Goal: Task Accomplishment & Management: Complete application form

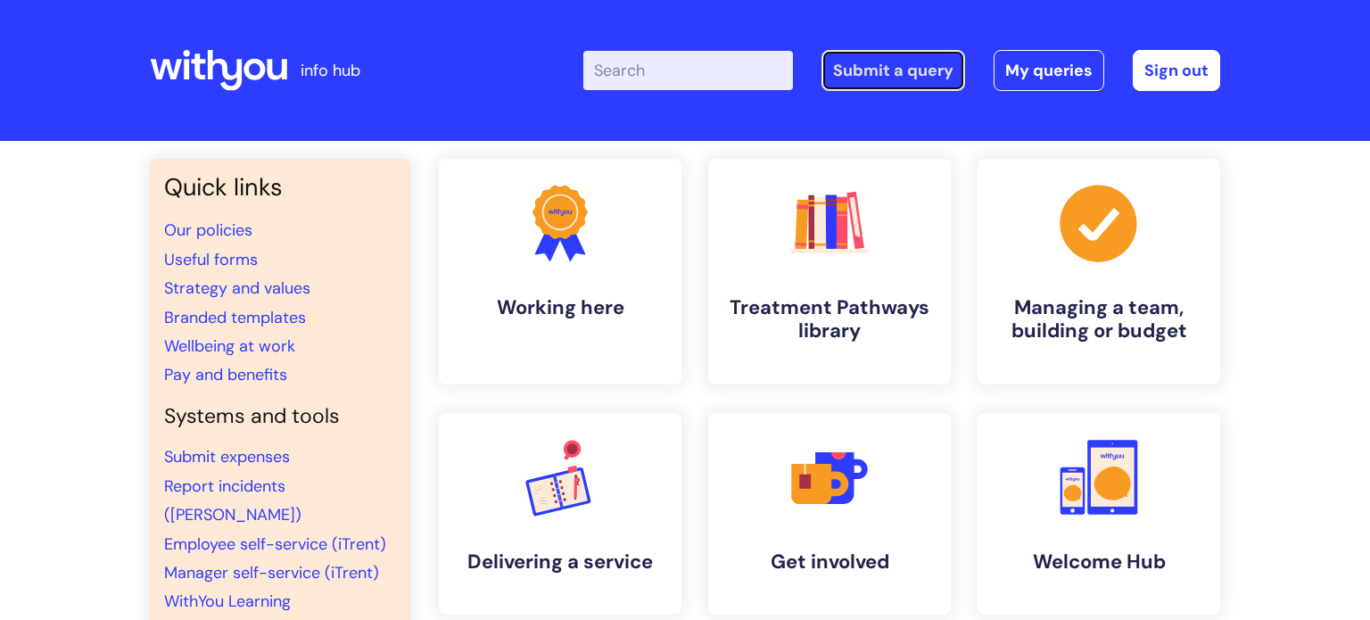
click at [944, 71] on link "Submit a query" at bounding box center [893, 70] width 144 height 41
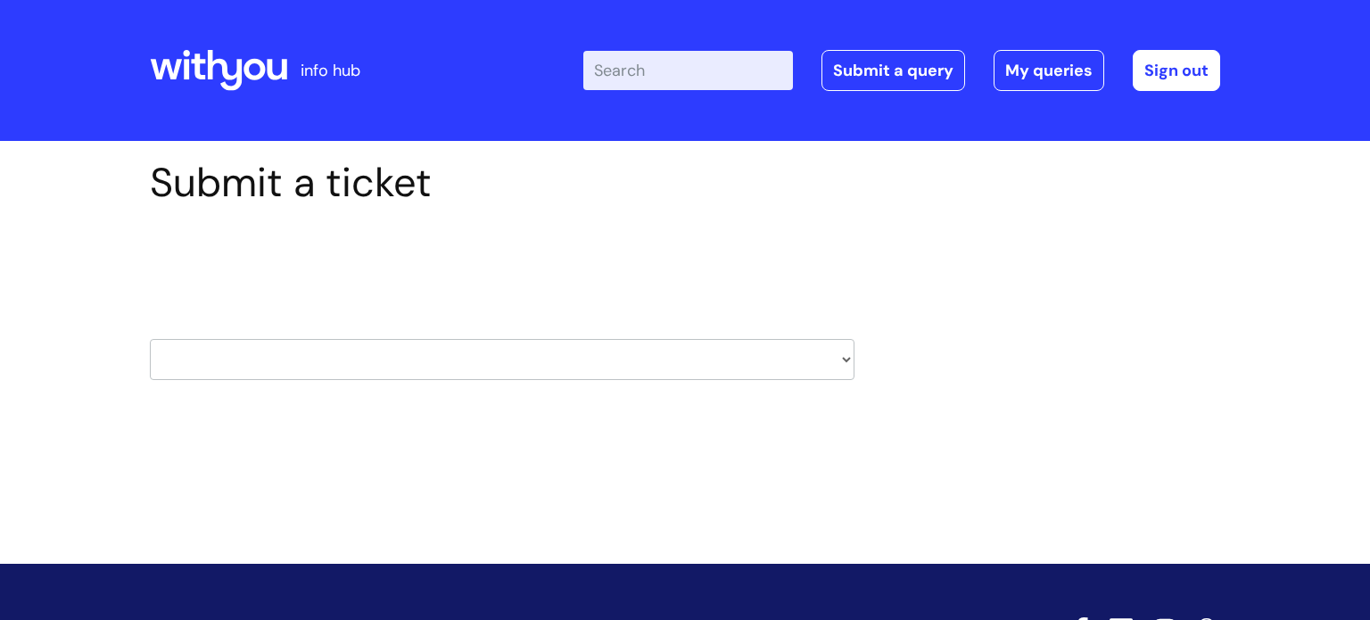
click at [429, 355] on select "HR / People IT and Support Clinical Drug Alerts Finance Accounts Data Support T…" at bounding box center [502, 359] width 705 height 41
select select "it_and_support"
click at [150, 339] on select "HR / People IT and Support Clinical Drug Alerts Finance Accounts Data Support T…" at bounding box center [502, 359] width 705 height 41
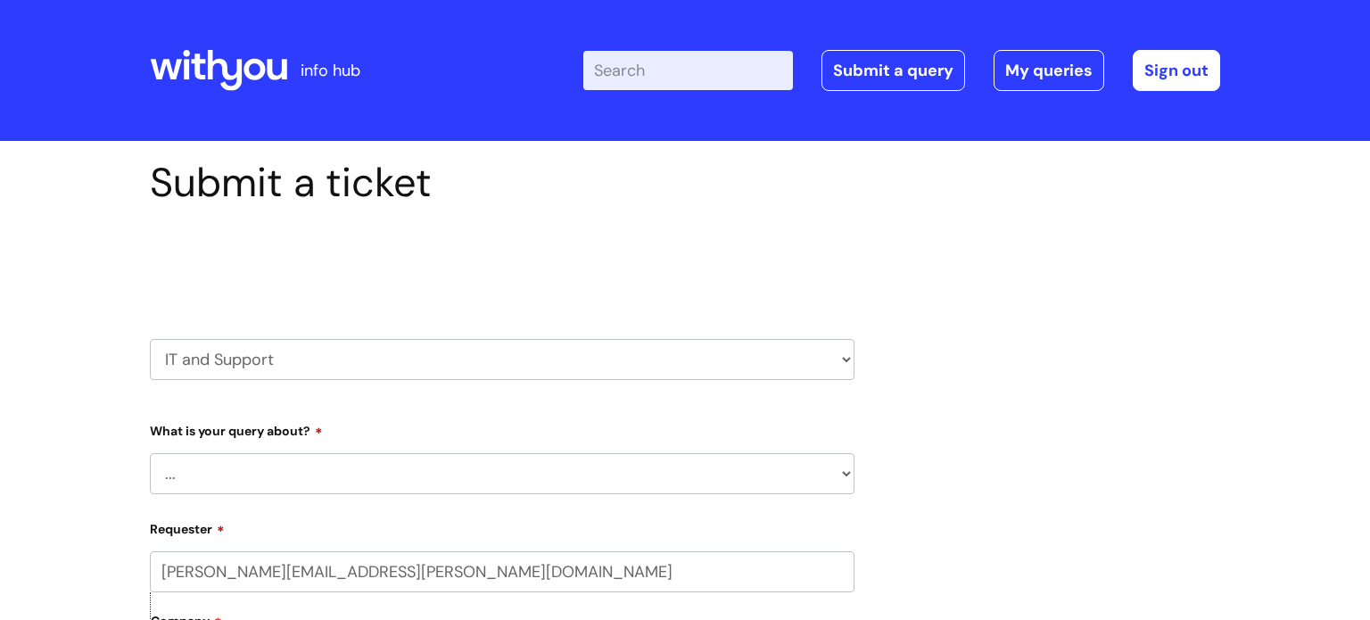
click at [428, 464] on select "... Mobile Phone Reset & MFA Accounts, Starters and Leavers IT Hardware issue I…" at bounding box center [502, 473] width 705 height 41
select select "IT Hardware issue"
click at [150, 453] on select "... Mobile Phone Reset & MFA Accounts, Starters and Leavers IT Hardware issue I…" at bounding box center [502, 473] width 705 height 41
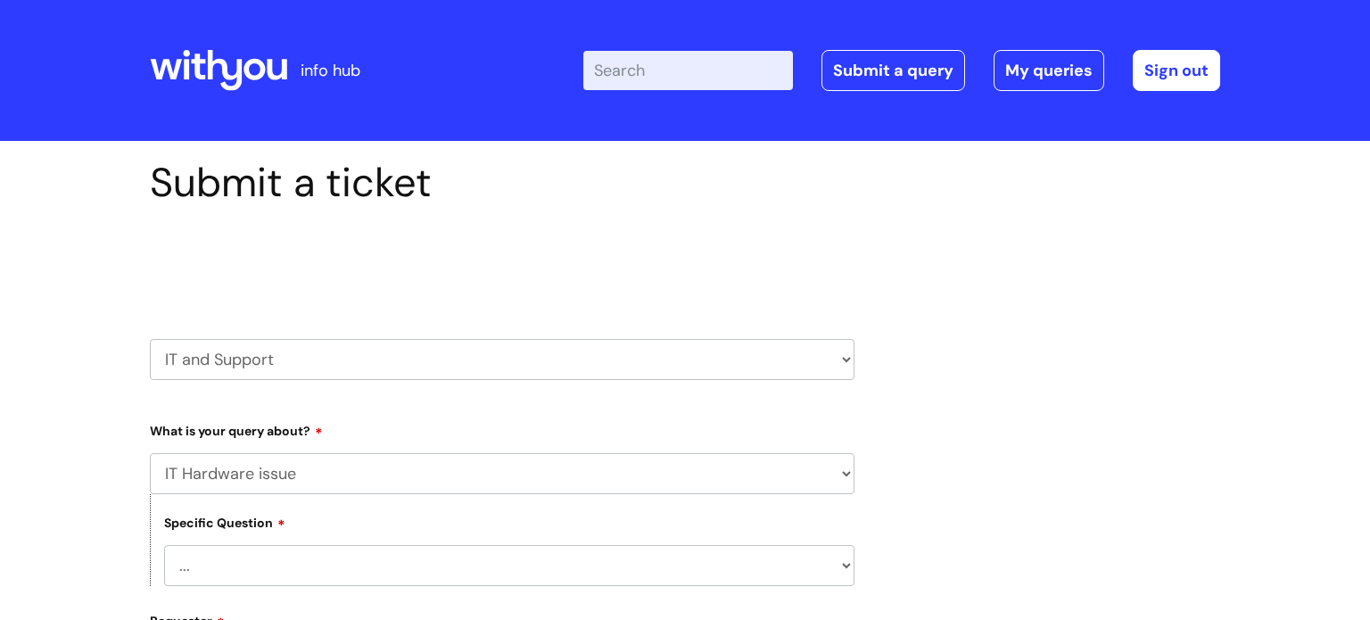
click at [411, 560] on select "... I need a new or replacement ... I’m waiting for new or replacement hardware…" at bounding box center [509, 565] width 690 height 41
click at [164, 545] on select "... I need a new or replacement ... I’m waiting for new or replacement hardware…" at bounding box center [509, 565] width 690 height 41
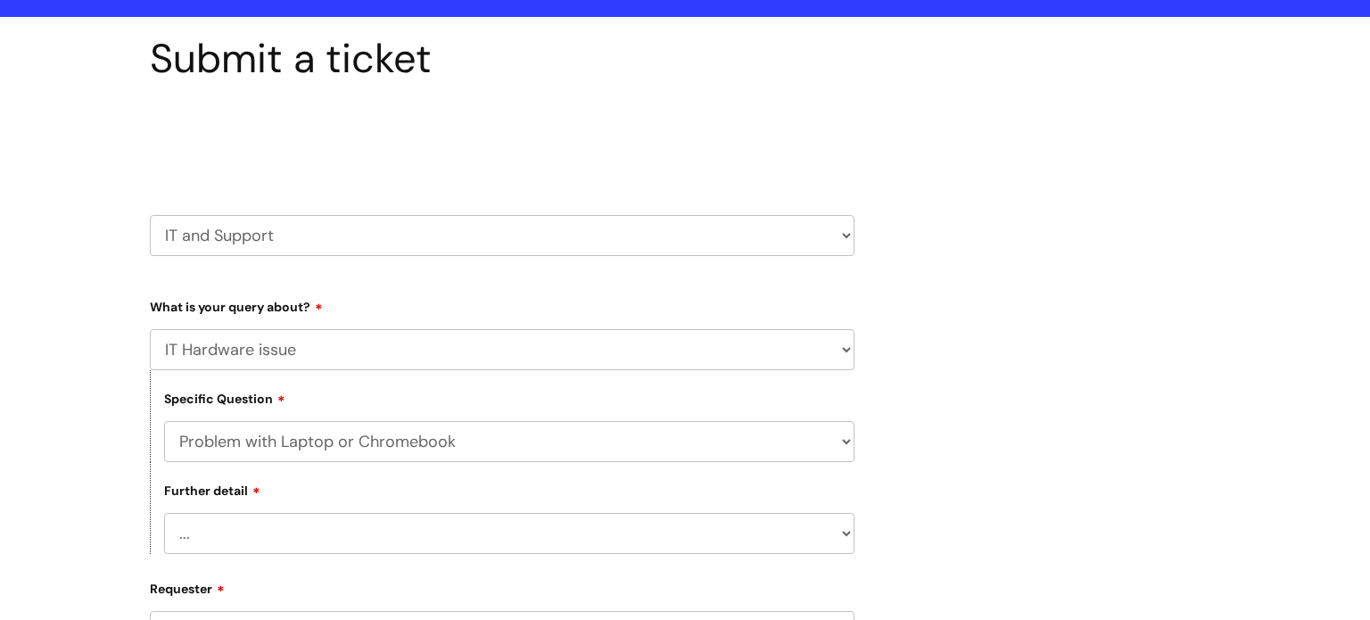
scroll to position [143, 0]
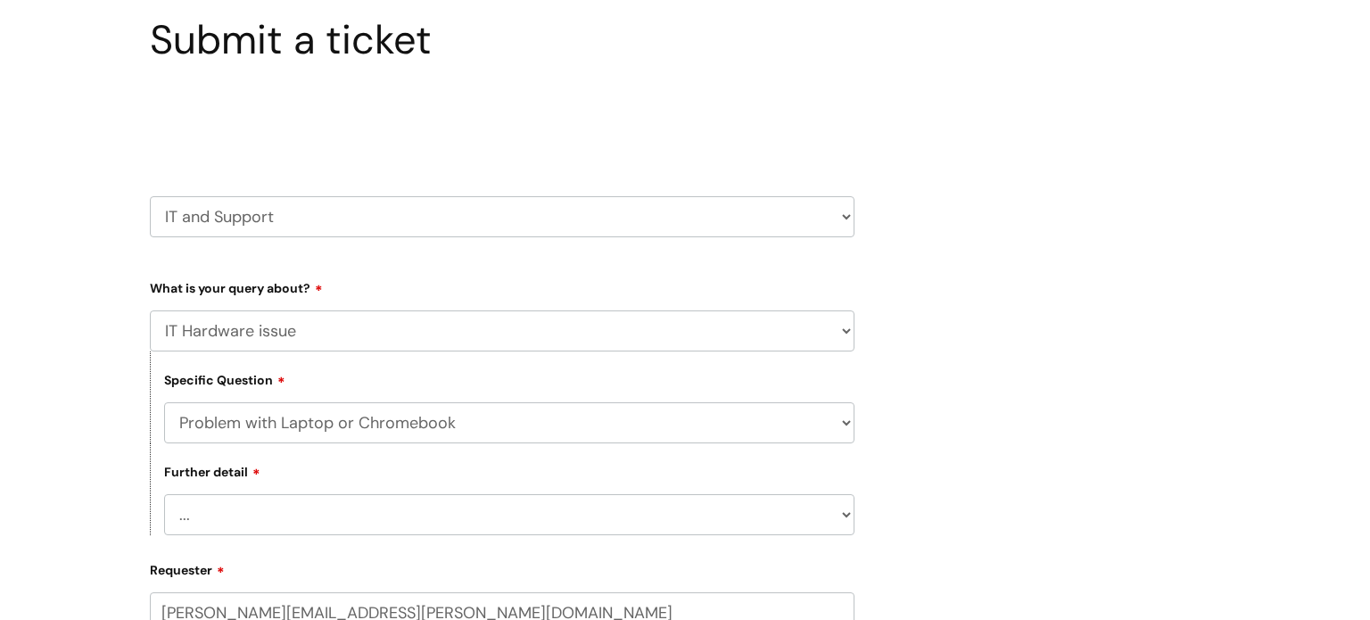
click at [411, 526] on select "... I’ve no sound / microphone I’ve got no internet or wifi I’ve got no camera …" at bounding box center [509, 514] width 690 height 41
click at [774, 422] on select "... I need a new or replacement ... I’m waiting for new or replacement hardware…" at bounding box center [509, 422] width 690 height 41
select select "I need a new or replacement ..."
click at [164, 402] on select "... I need a new or replacement ... I’m waiting for new or replacement hardware…" at bounding box center [509, 422] width 690 height 41
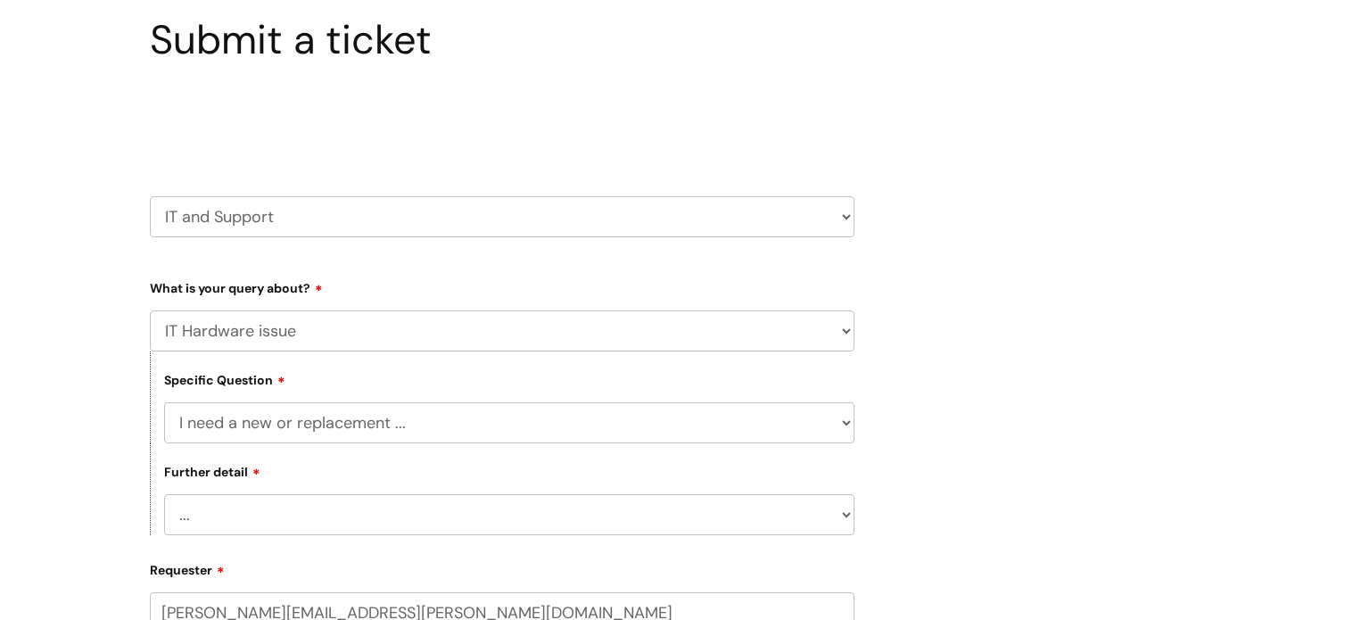
click at [411, 516] on select "... Another sort of cable Anything else Monitor Mouse/keyboard Port replicator …" at bounding box center [509, 514] width 690 height 41
select select "Anything else"
click at [164, 495] on select "... Another sort of cable Anything else Monitor Mouse/keyboard Port replicator …" at bounding box center [509, 514] width 690 height 41
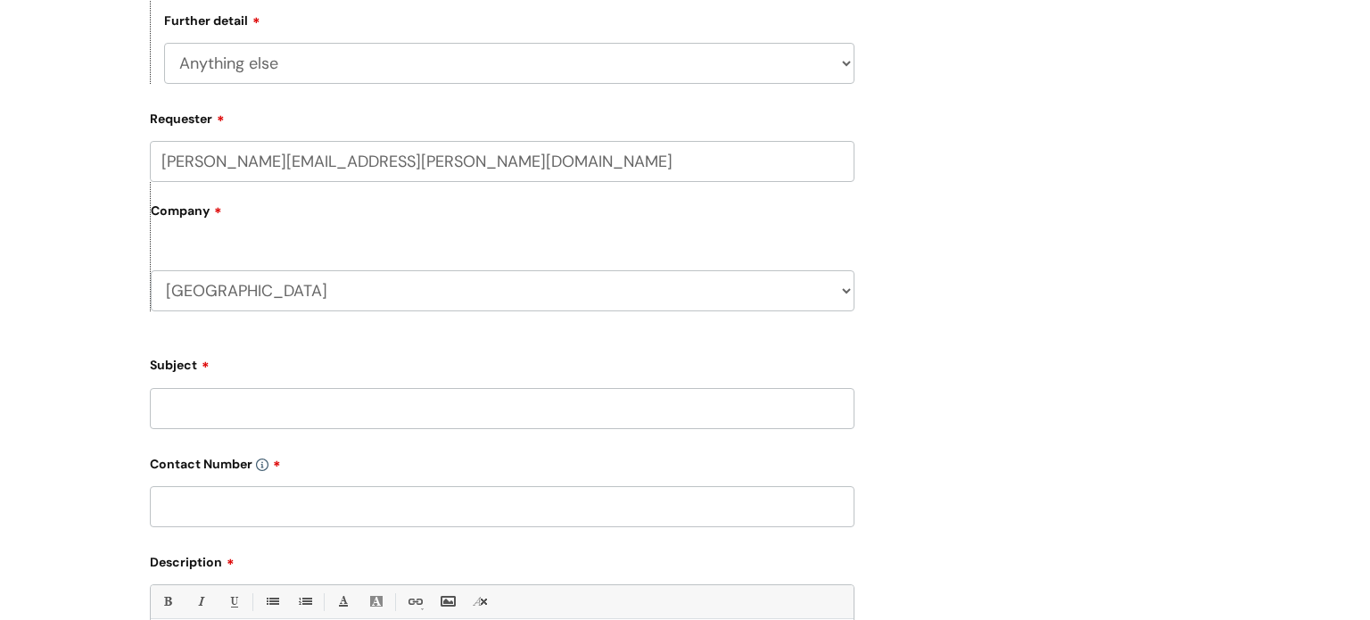
scroll to position [598, 0]
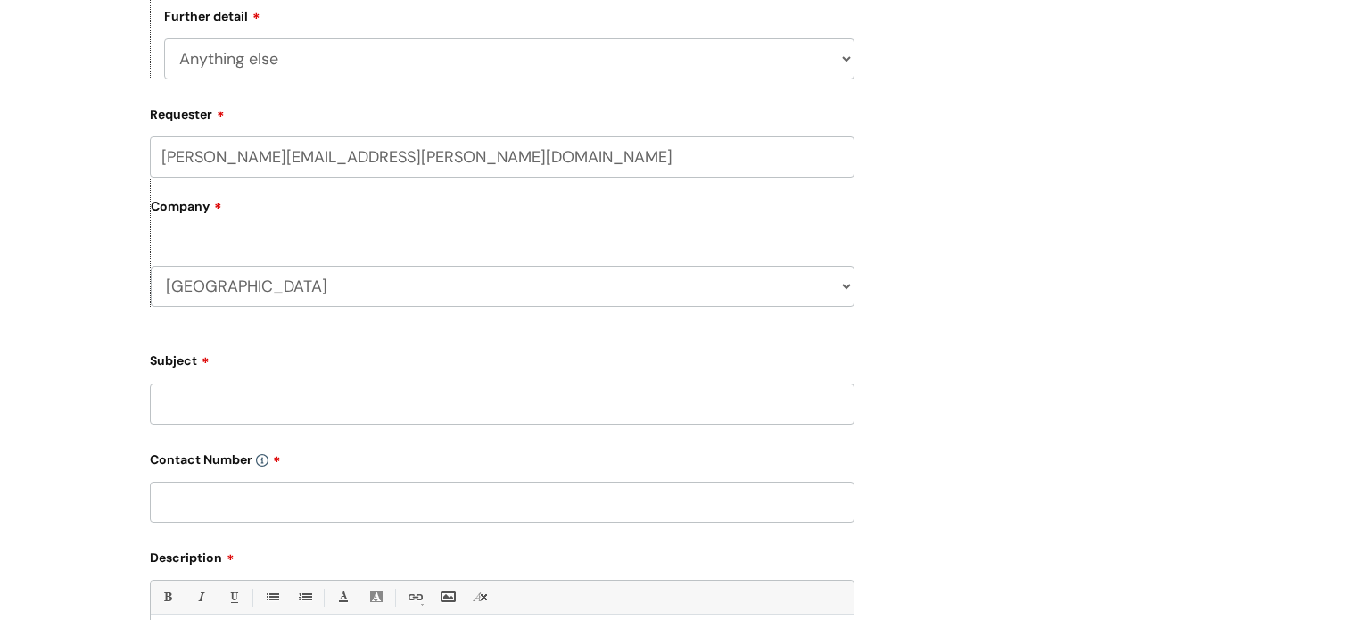
click at [294, 389] on input "Subject" at bounding box center [502, 403] width 705 height 41
type input "Dodgy chromebook"
click at [245, 499] on input "text" at bounding box center [502, 502] width 705 height 41
type input "07966562465"
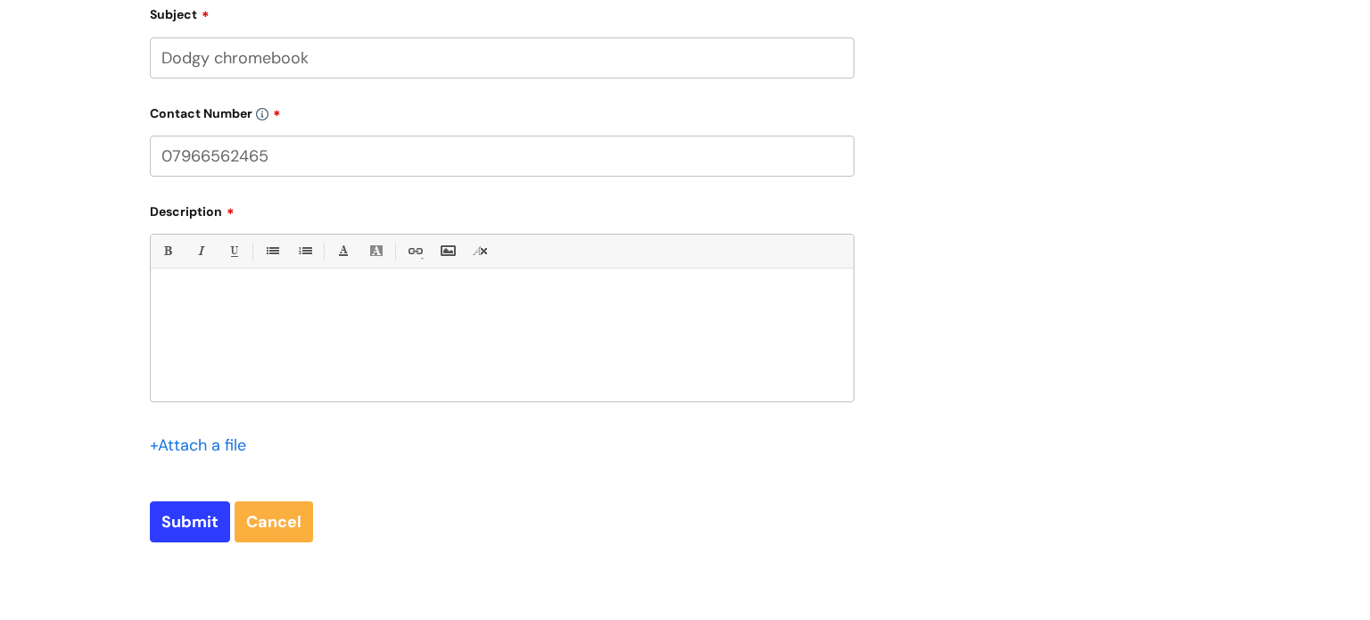
scroll to position [954, 0]
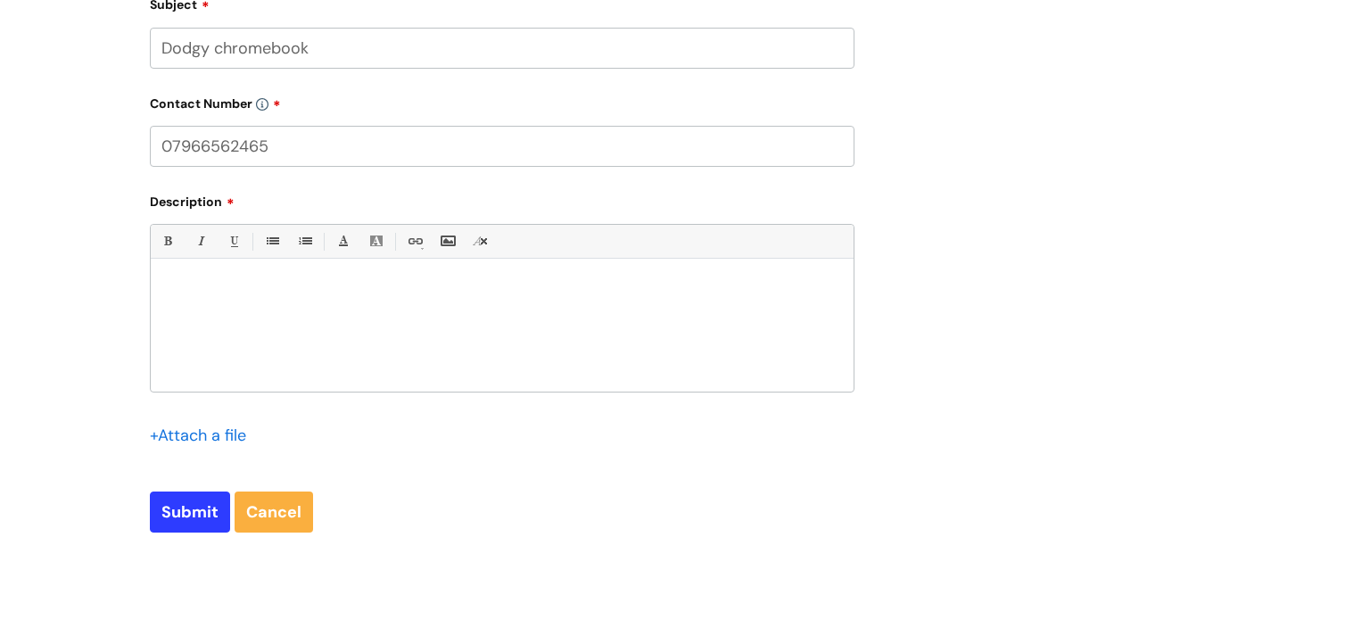
click at [199, 280] on div at bounding box center [502, 329] width 703 height 123
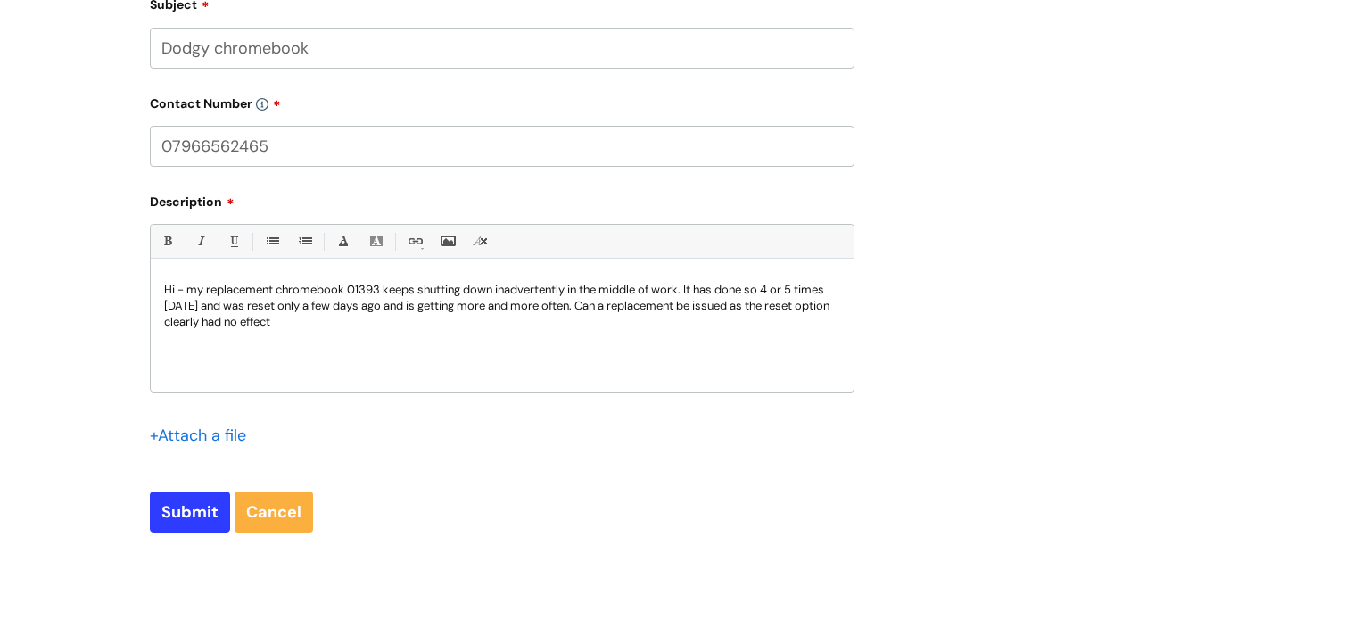
click at [361, 293] on p "Hi - my replacement chromebook 01393 keeps shutting down inadvertently in the m…" at bounding box center [502, 306] width 676 height 48
click at [164, 245] on link "Bold (Ctrl-B)" at bounding box center [167, 241] width 22 height 22
click at [327, 331] on div "Hi - my replacement chromebook 01393 keeps shutting down inadvertently in the m…" at bounding box center [502, 329] width 703 height 123
click at [185, 509] on input "Submit" at bounding box center [190, 511] width 80 height 41
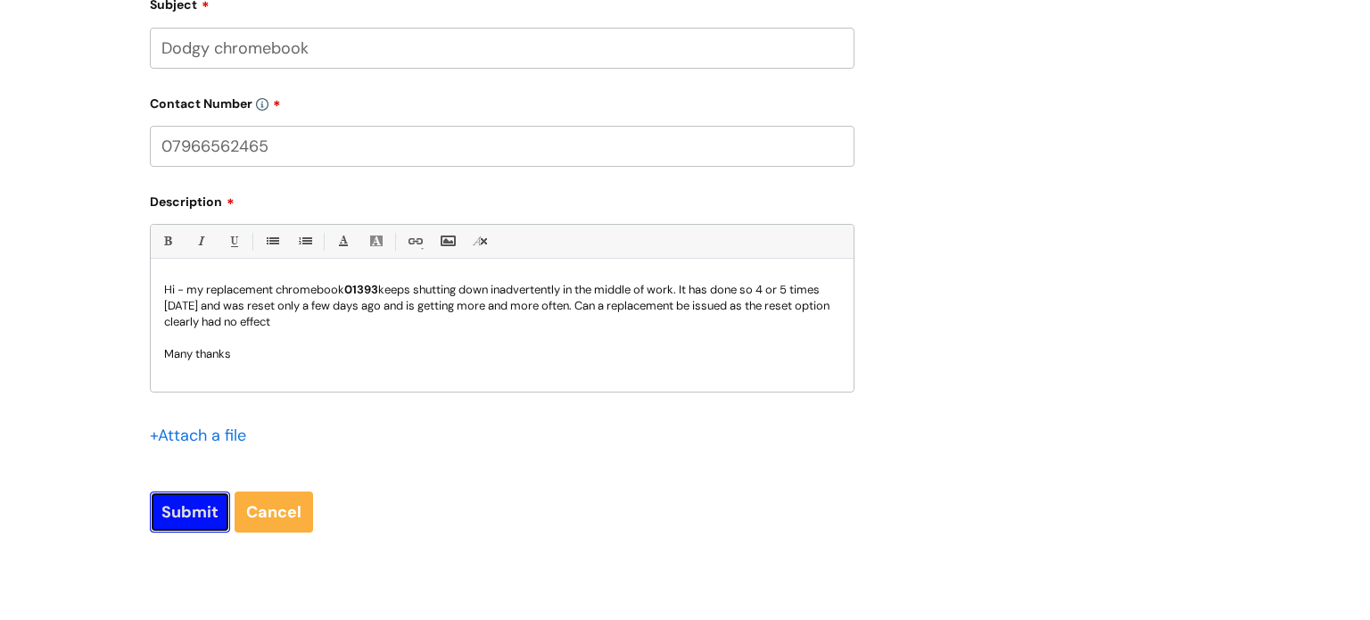
type input "Please Wait..."
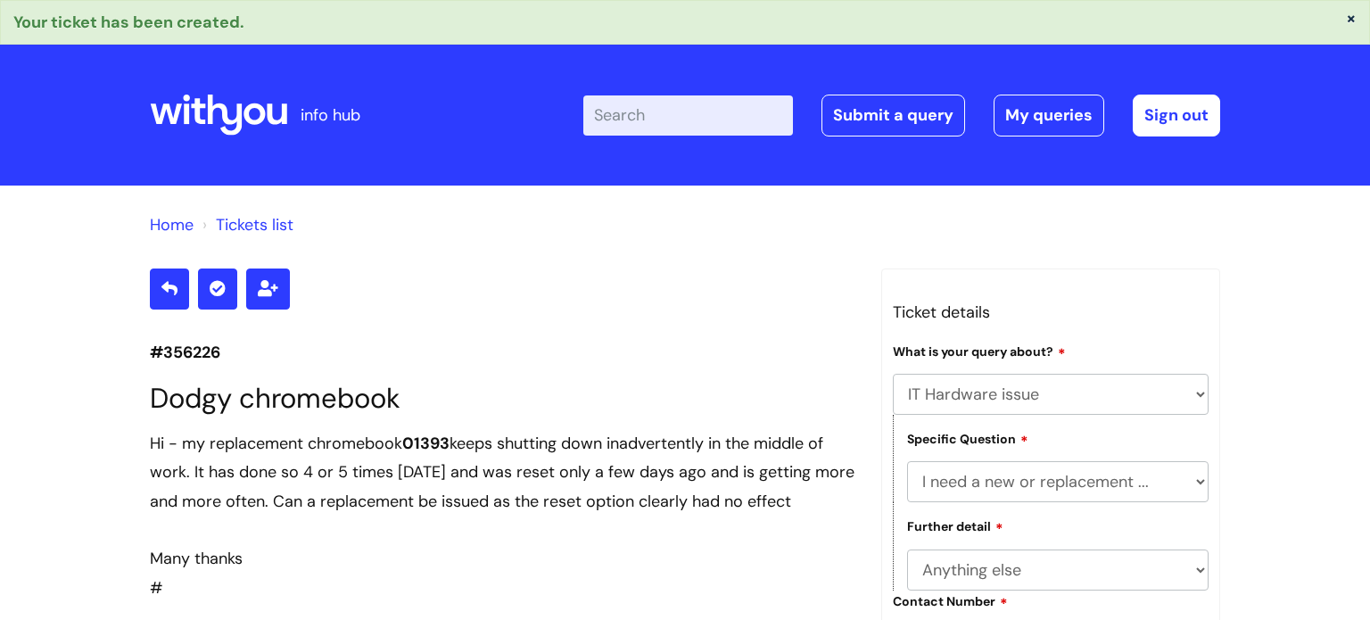
select select "IT Hardware issue"
select select "I need a new or replacement ..."
select select "Anything else"
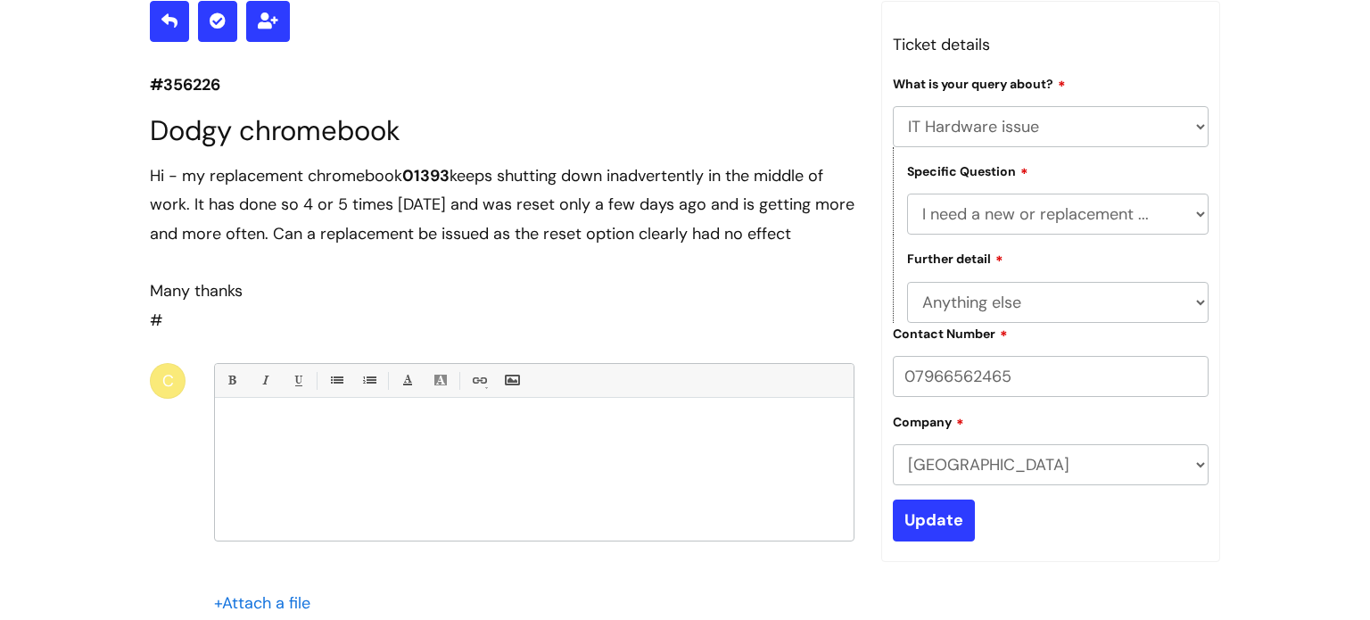
scroll to position [209, 0]
